Goal: Information Seeking & Learning: Learn about a topic

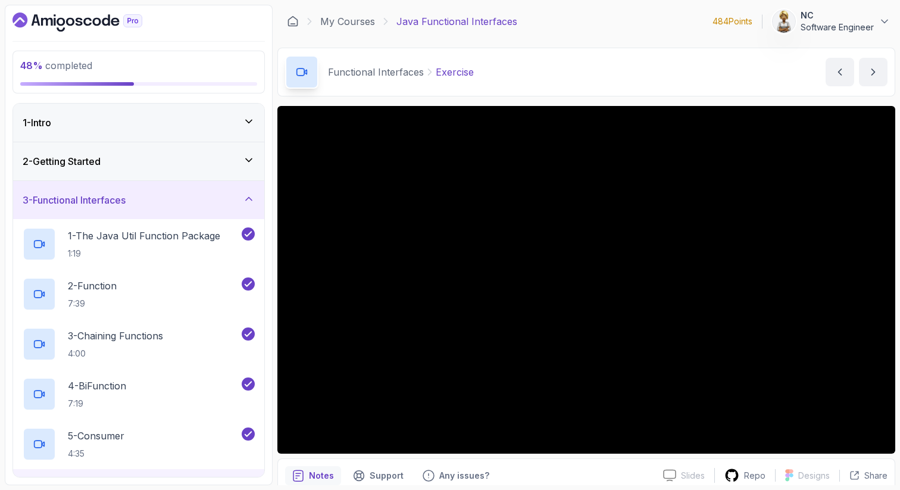
scroll to position [265, 0]
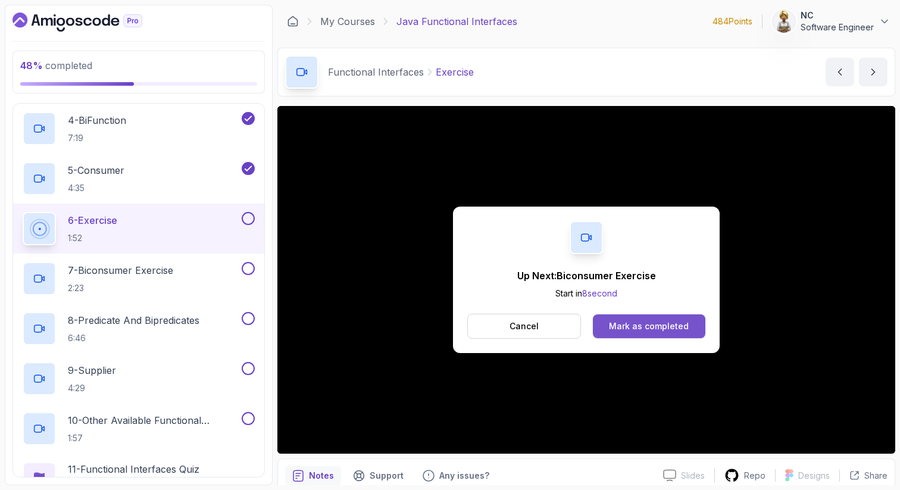
click at [618, 326] on div "Mark as completed" at bounding box center [649, 326] width 80 height 12
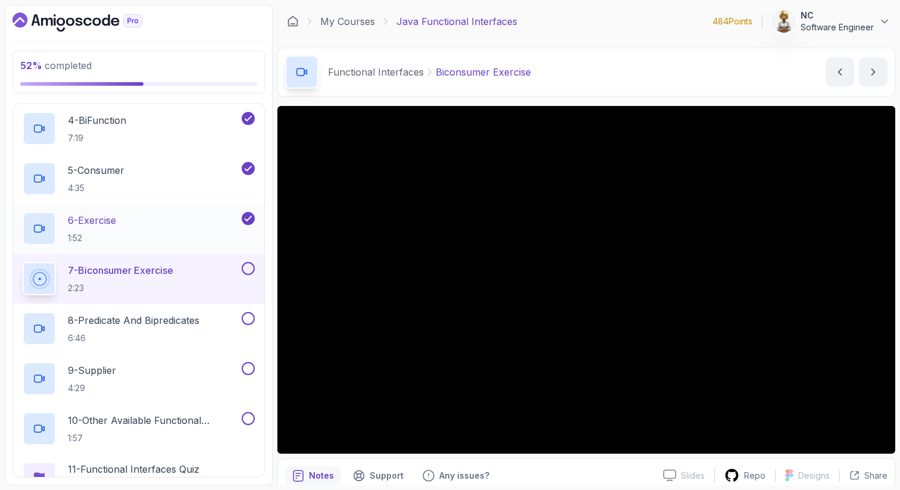
click at [129, 219] on div "6 - Exercise 1:52" at bounding box center [131, 228] width 217 height 33
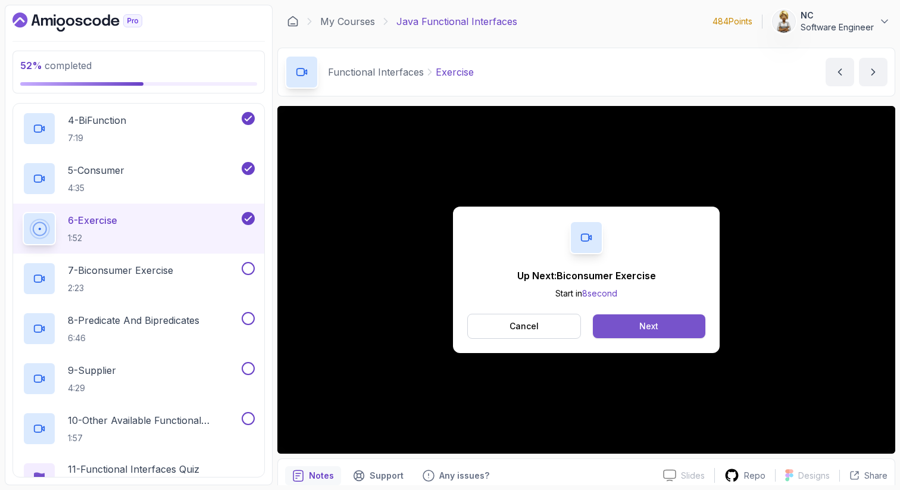
click at [627, 325] on button "Next" at bounding box center [649, 326] width 113 height 24
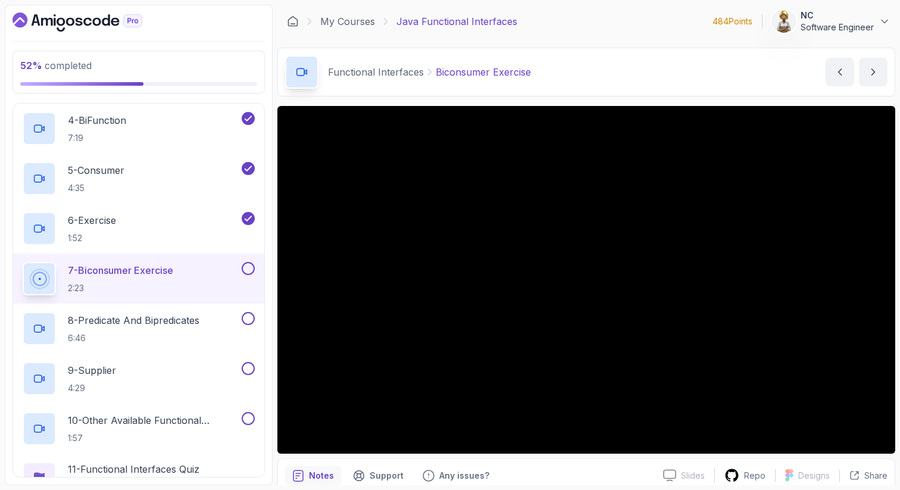
click at [165, 273] on p "7 - Biconsumer Exercise" at bounding box center [120, 270] width 105 height 14
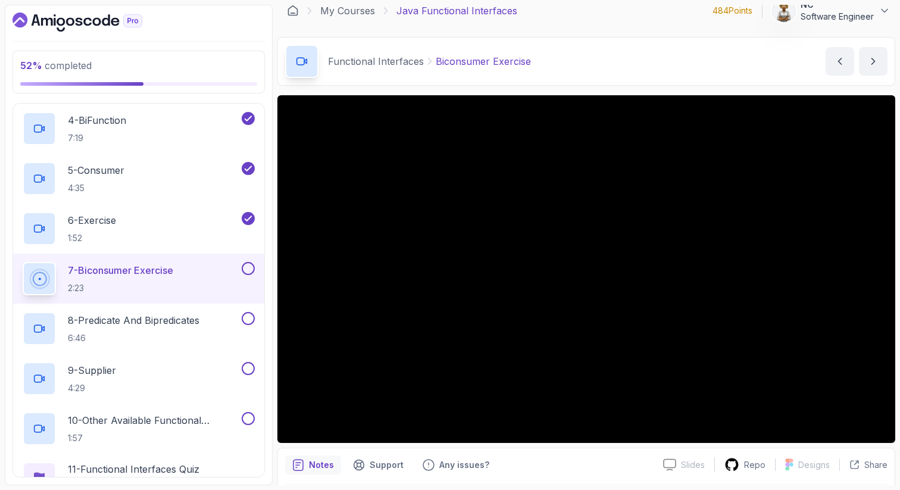
scroll to position [10, 0]
